Goal: Check status

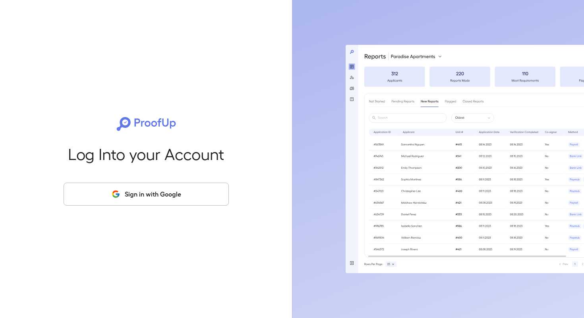
click at [171, 193] on button "Sign in with Google" at bounding box center [146, 194] width 165 height 23
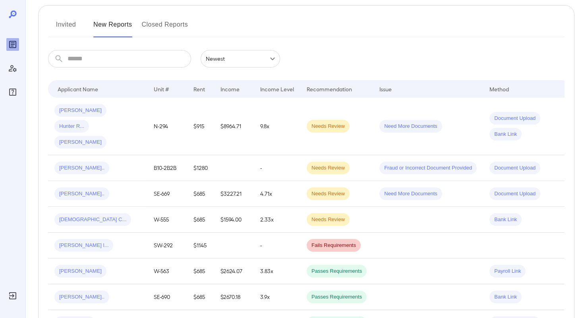
scroll to position [88, 0]
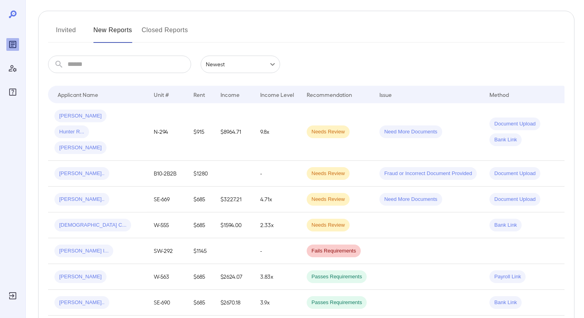
click at [77, 35] on button "Invited" at bounding box center [66, 33] width 36 height 19
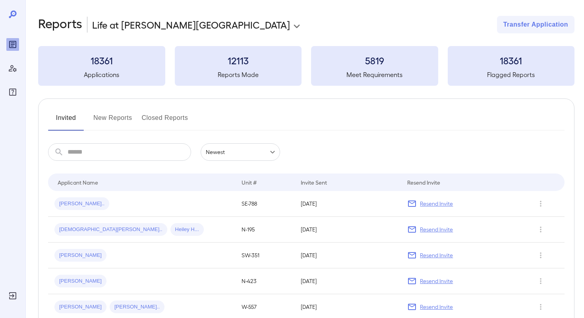
click at [114, 123] on button "New Reports" at bounding box center [112, 121] width 39 height 19
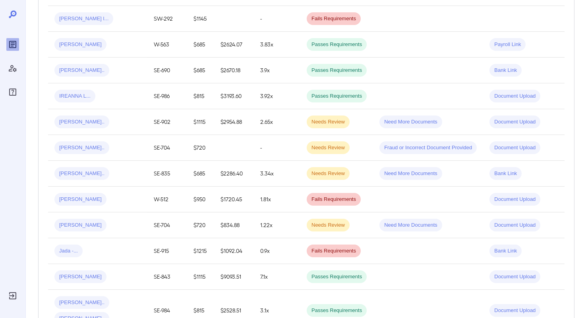
scroll to position [340, 0]
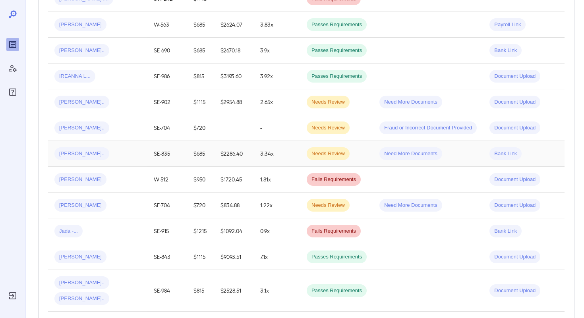
click at [120, 147] on div "Candice M..." at bounding box center [97, 153] width 87 height 13
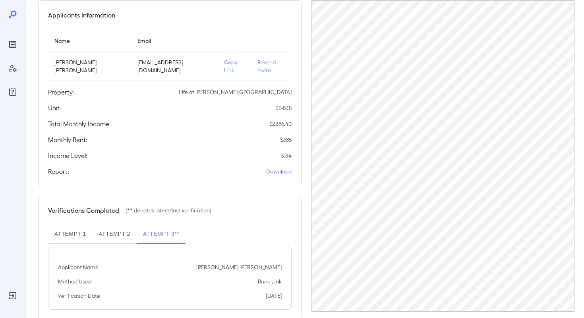
scroll to position [81, 0]
